Goal: Information Seeking & Learning: Learn about a topic

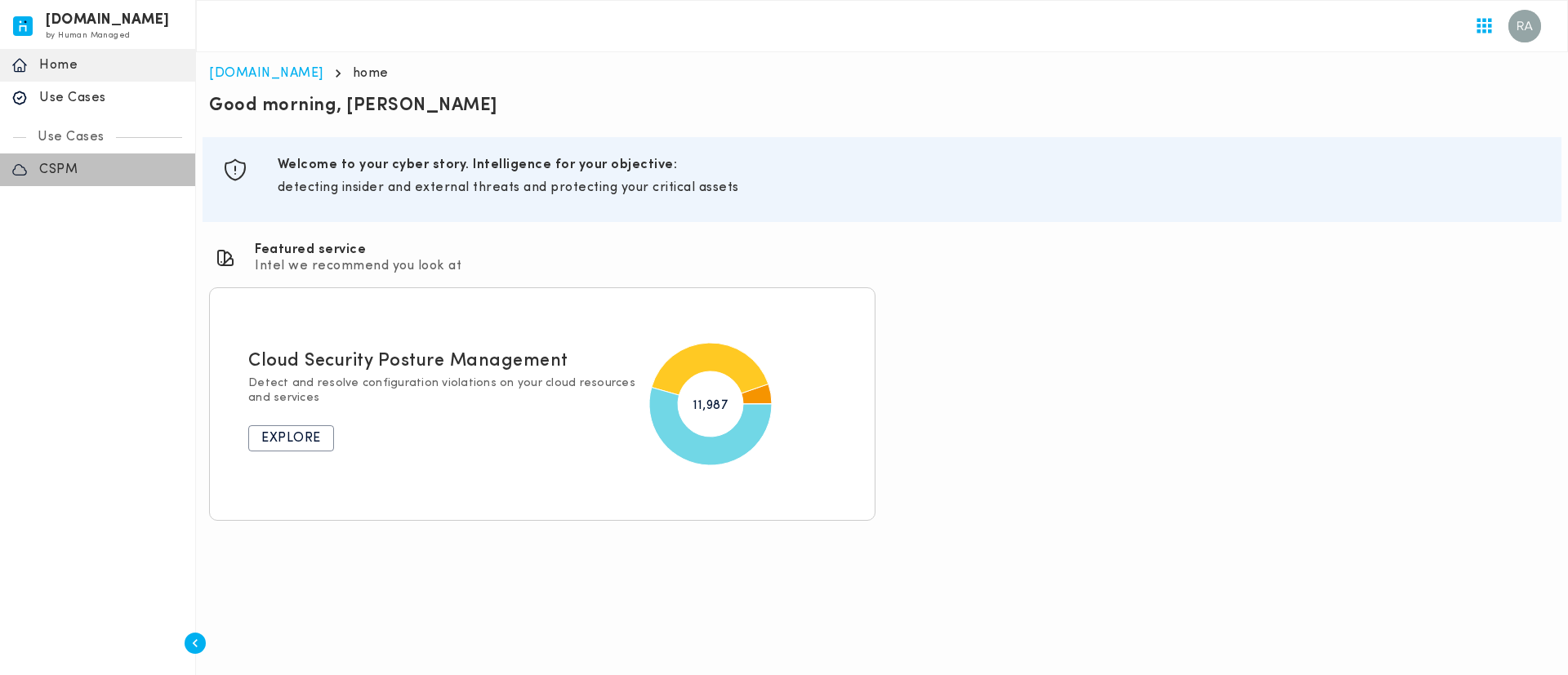
click at [65, 163] on p "CSPM" at bounding box center [111, 170] width 144 height 16
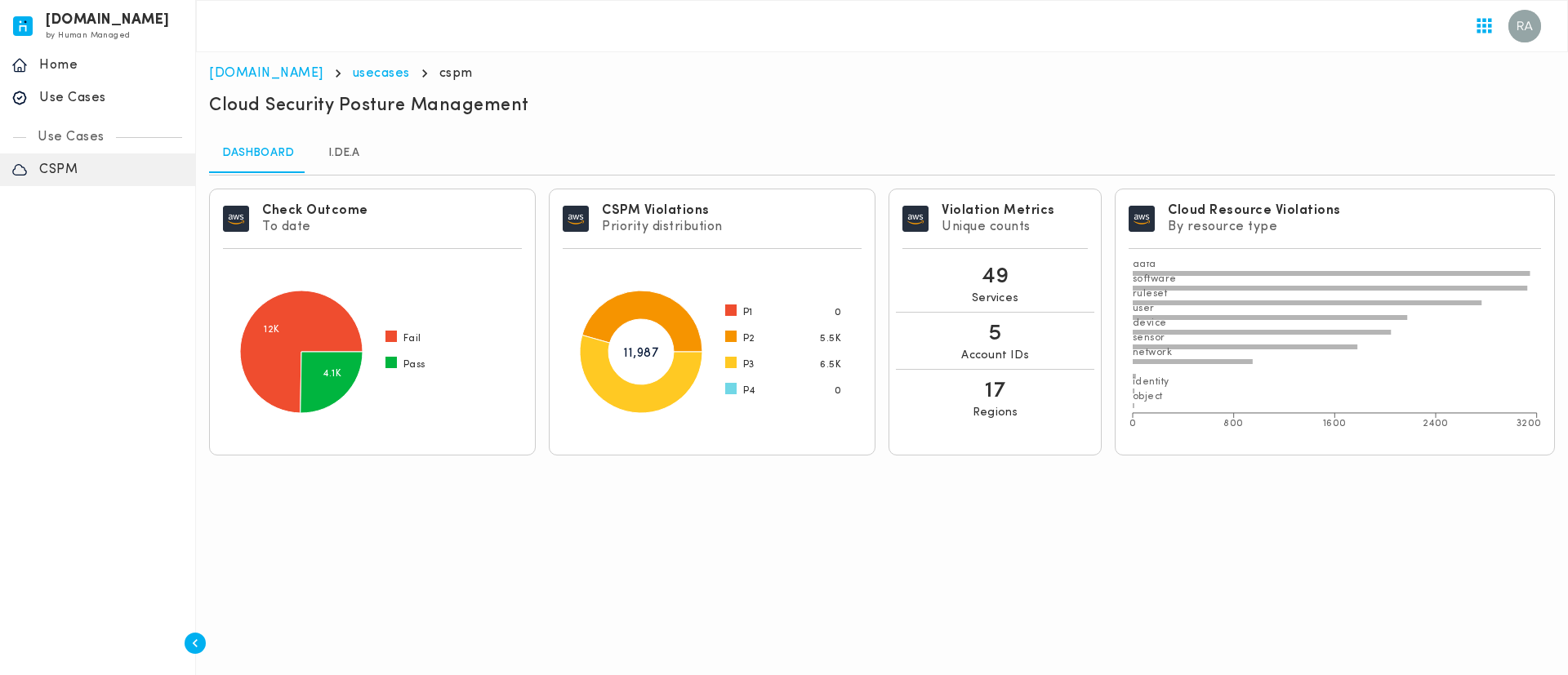
drag, startPoint x: 351, startPoint y: 156, endPoint x: 591, endPoint y: 252, distance: 258.5
click at [351, 156] on link "I.DE.A" at bounding box center [344, 153] width 74 height 39
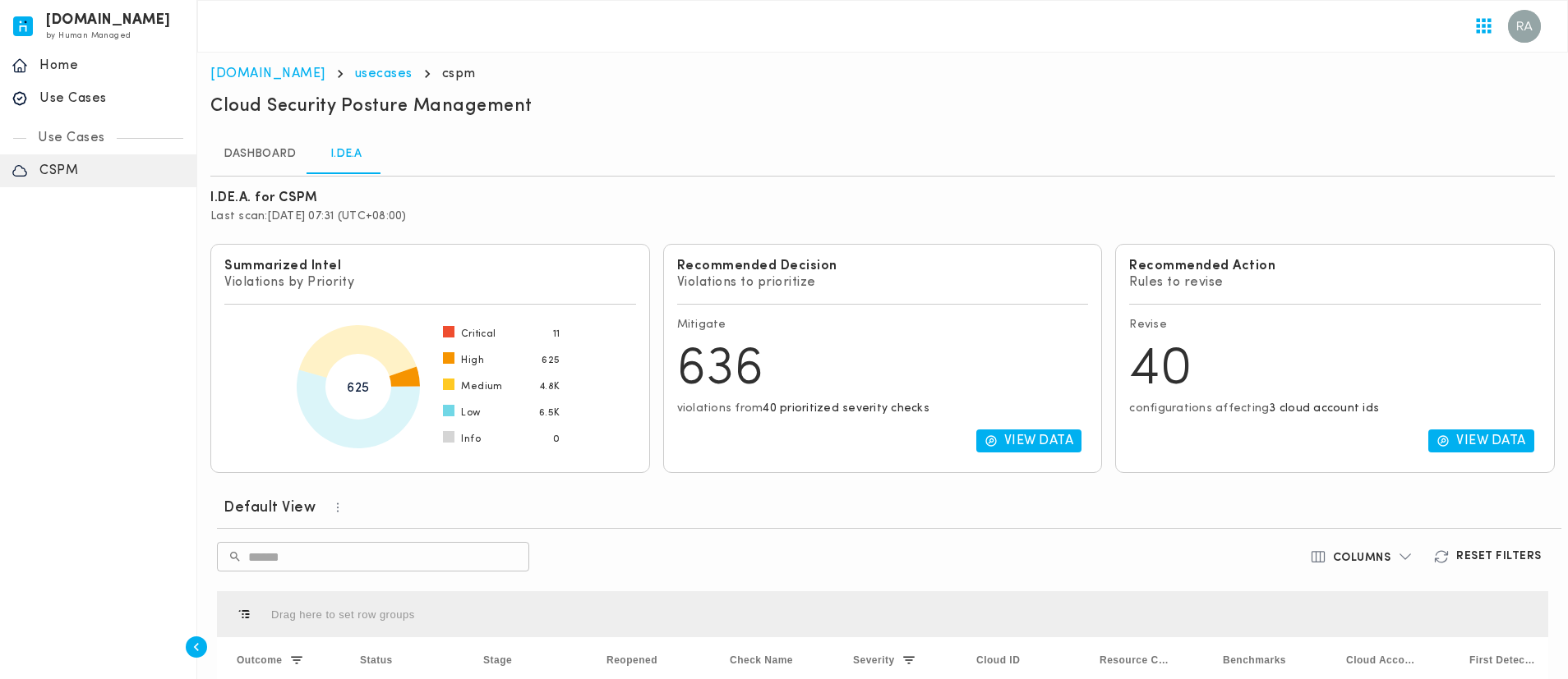
click at [409, 373] on icon at bounding box center [405, 376] width 30 height 20
click at [500, 364] on div "High 625" at bounding box center [510, 360] width 99 height 13
click at [500, 340] on div "Critical 11" at bounding box center [510, 334] width 99 height 13
click at [488, 333] on span "Critical" at bounding box center [478, 334] width 35 height 13
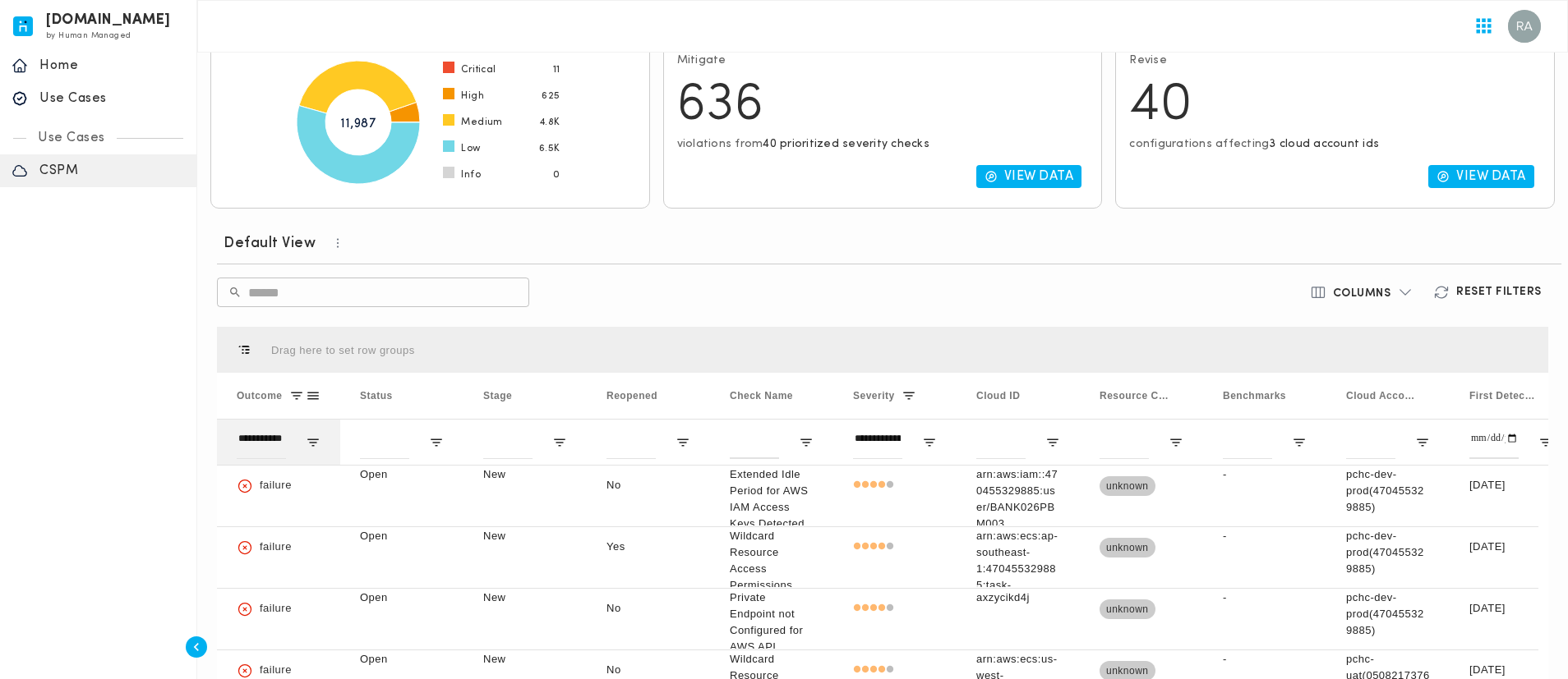
scroll to position [370, 0]
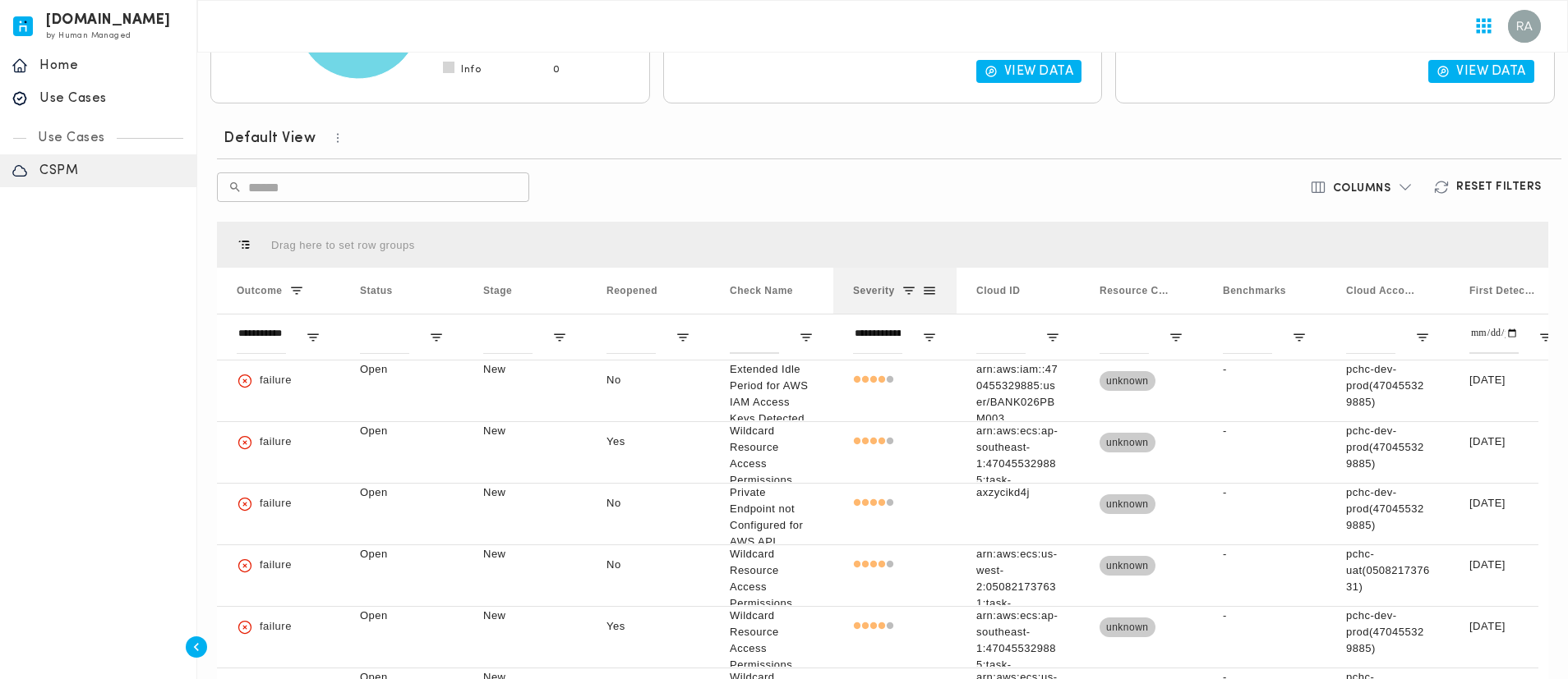
click at [903, 290] on span at bounding box center [908, 290] width 15 height 15
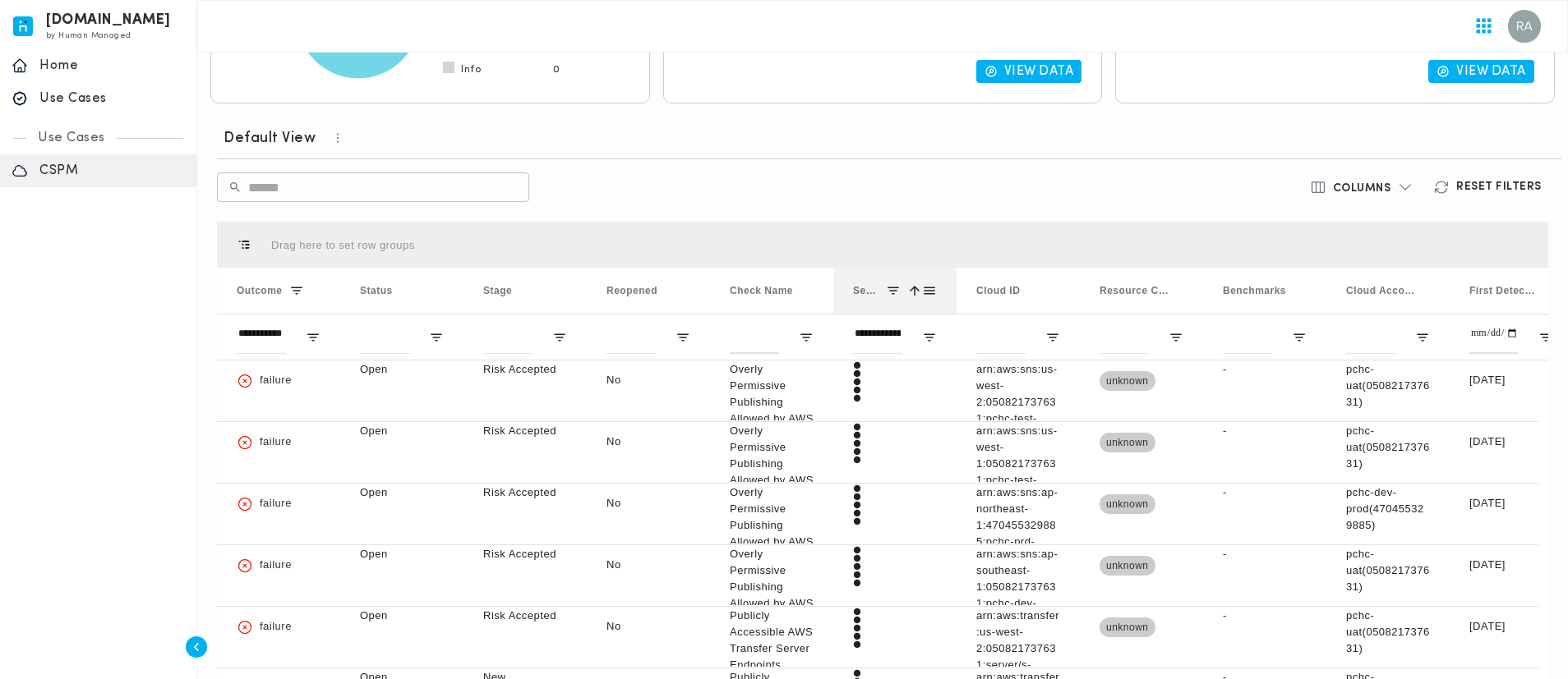
click at [918, 286] on span at bounding box center [915, 290] width 15 height 15
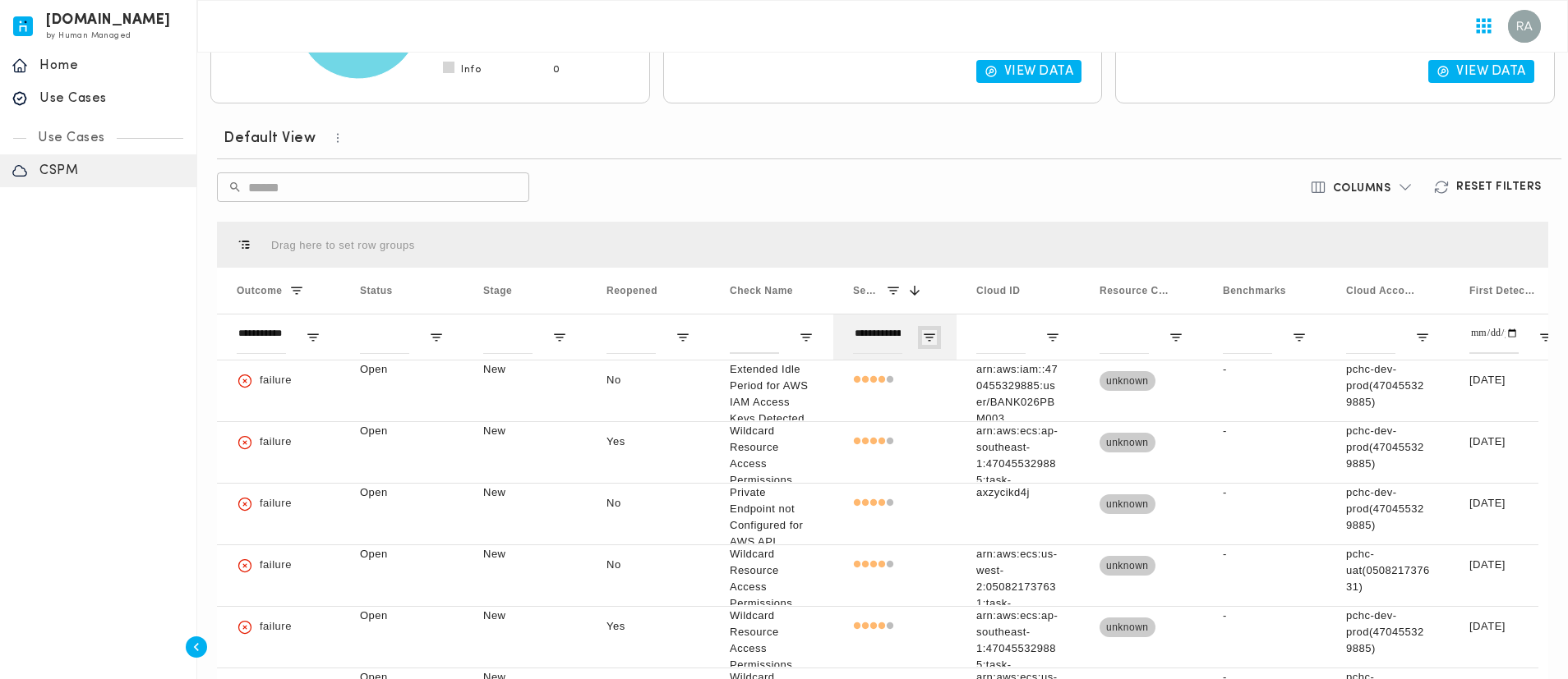
click at [924, 337] on span "Open Filter Menu" at bounding box center [929, 338] width 15 height 15
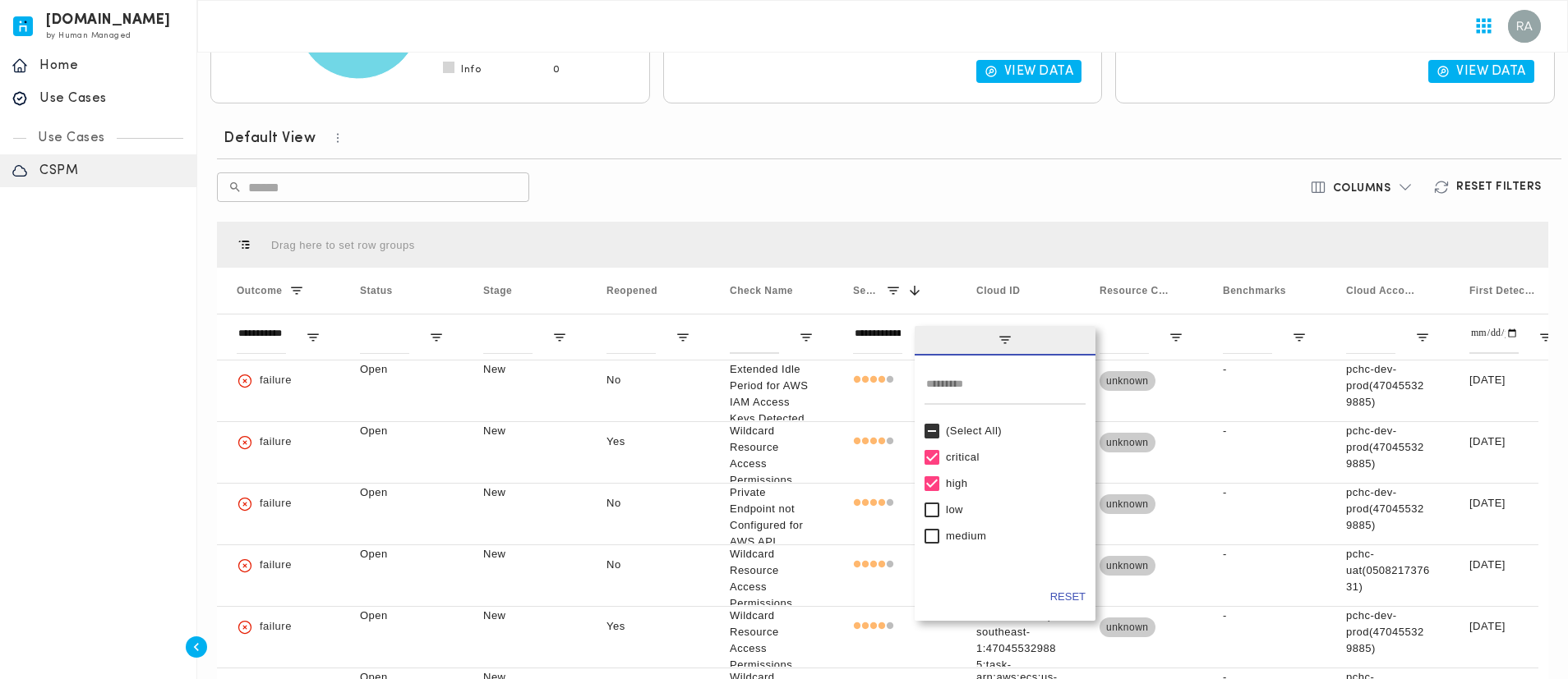
click at [931, 498] on div "low" at bounding box center [1005, 511] width 161 height 27
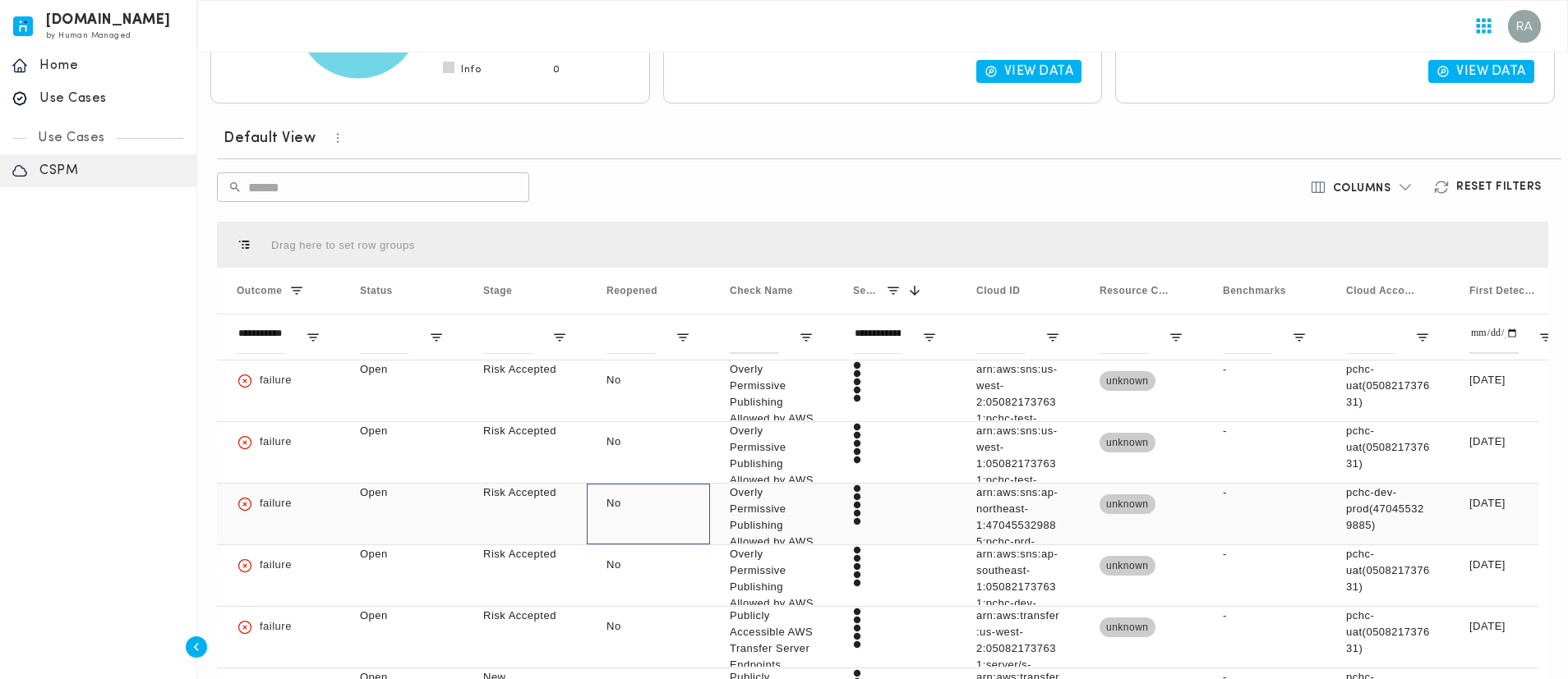
click at [689, 484] on div "No" at bounding box center [648, 514] width 123 height 61
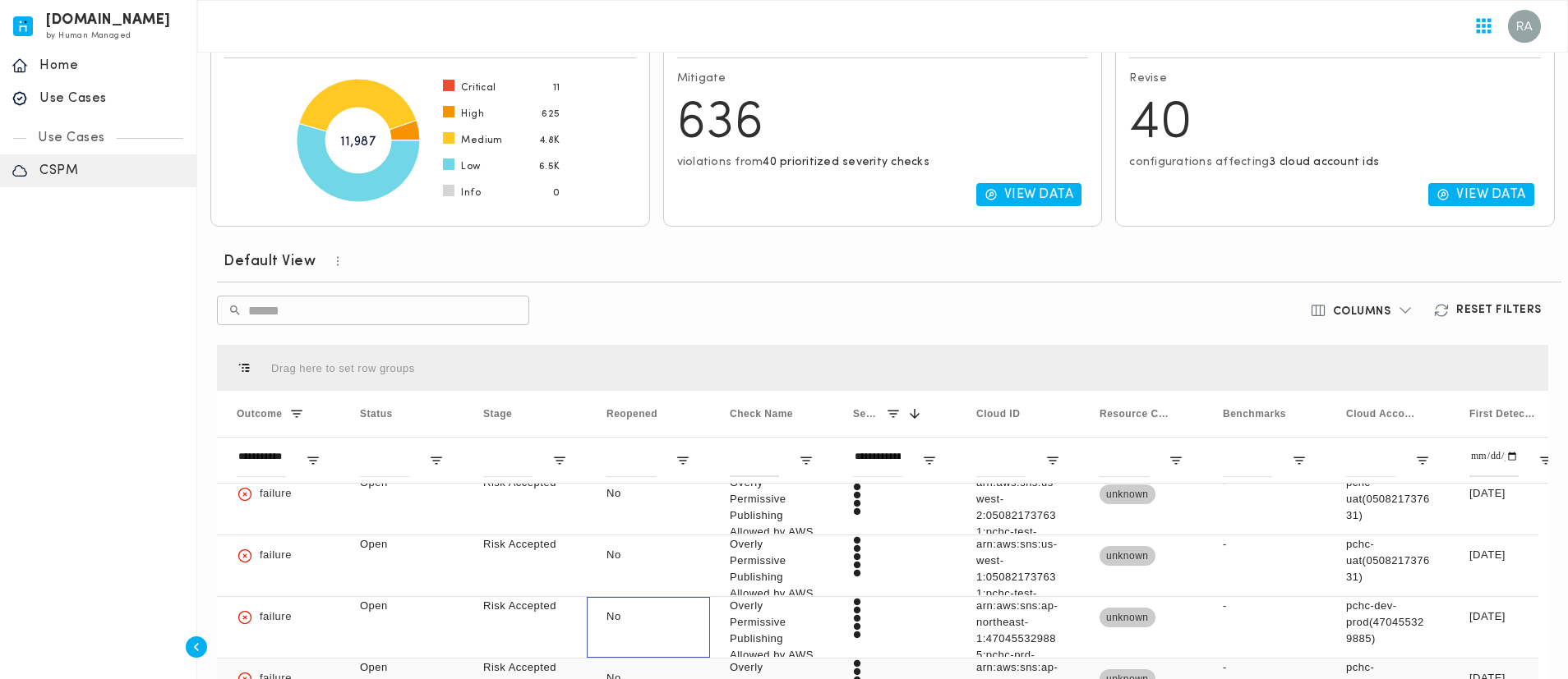
scroll to position [0, 0]
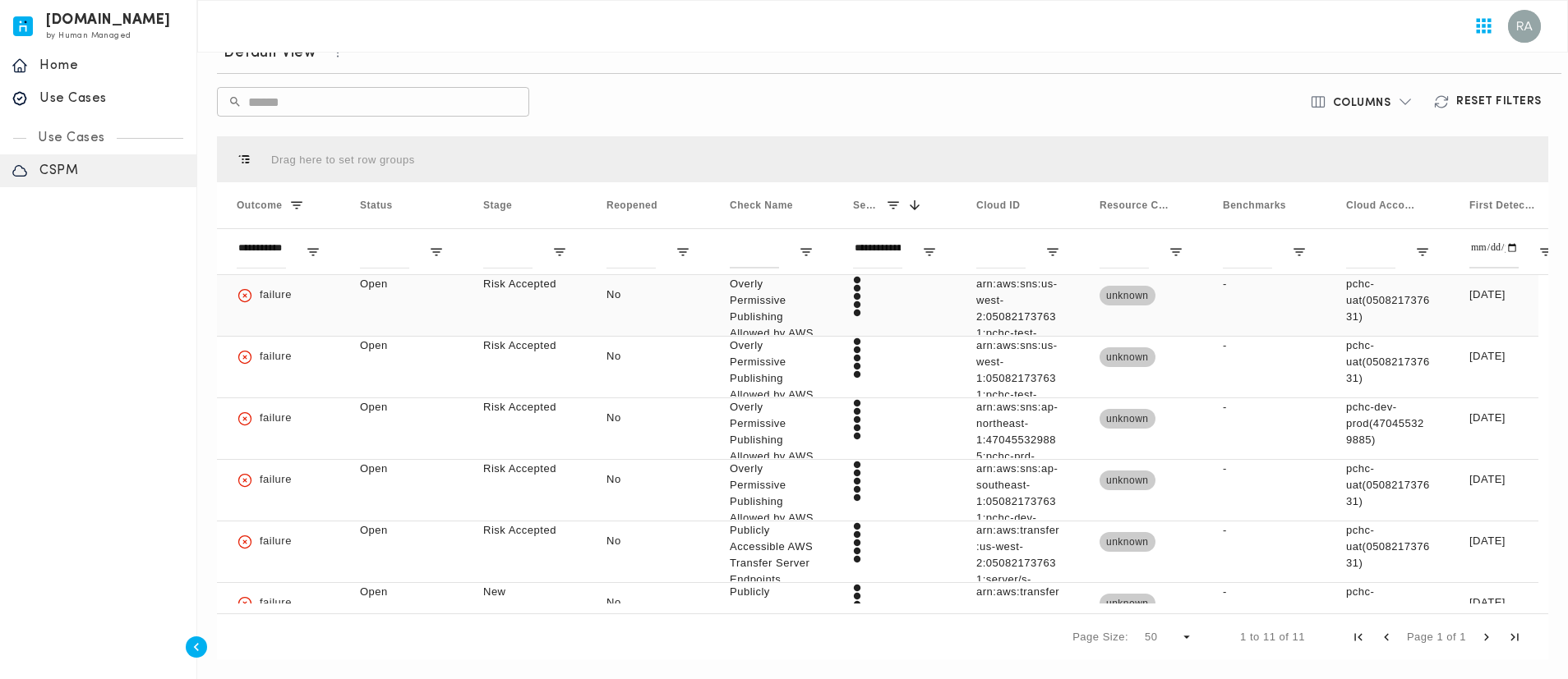
click at [412, 315] on div "Open" at bounding box center [402, 306] width 123 height 61
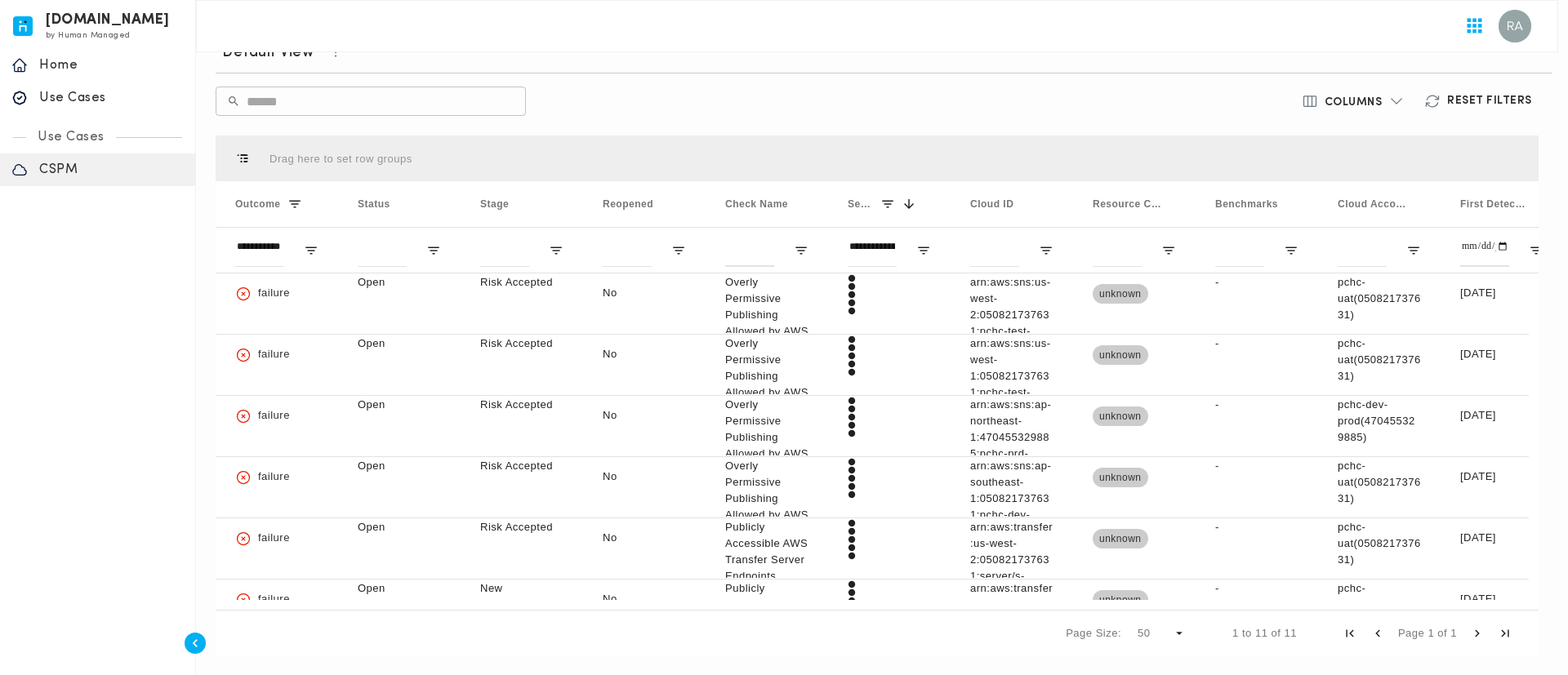
click at [17, 674] on icon "button" at bounding box center [12, 683] width 11 height 11
